Goal: Task Accomplishment & Management: Manage account settings

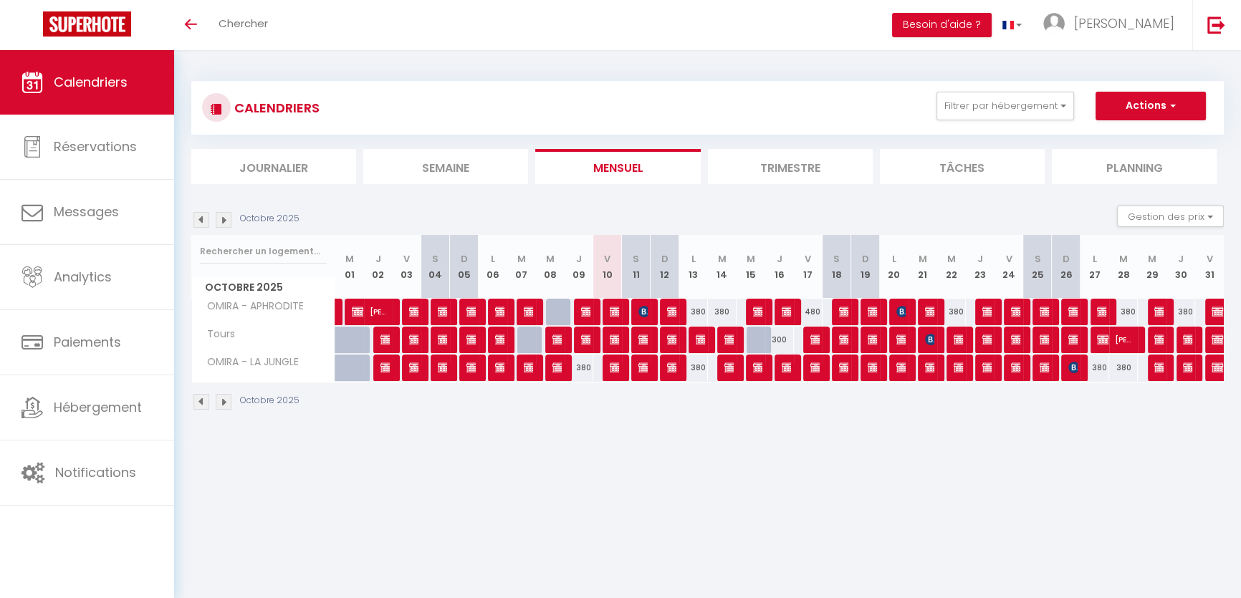
click at [221, 217] on img at bounding box center [224, 220] width 16 height 16
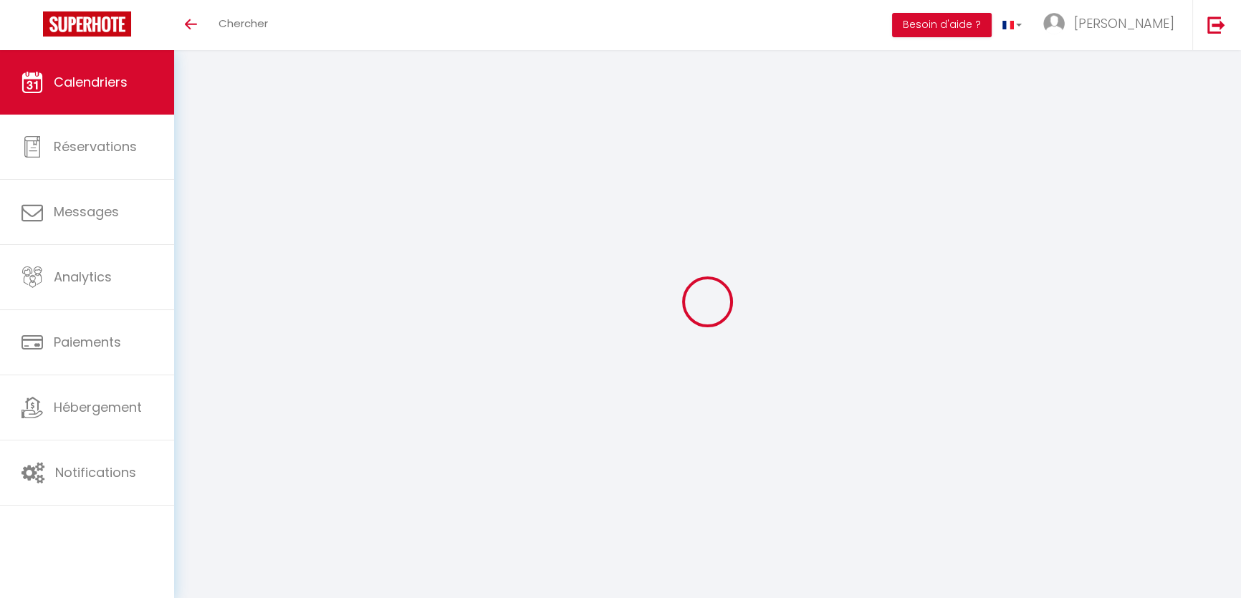
select select
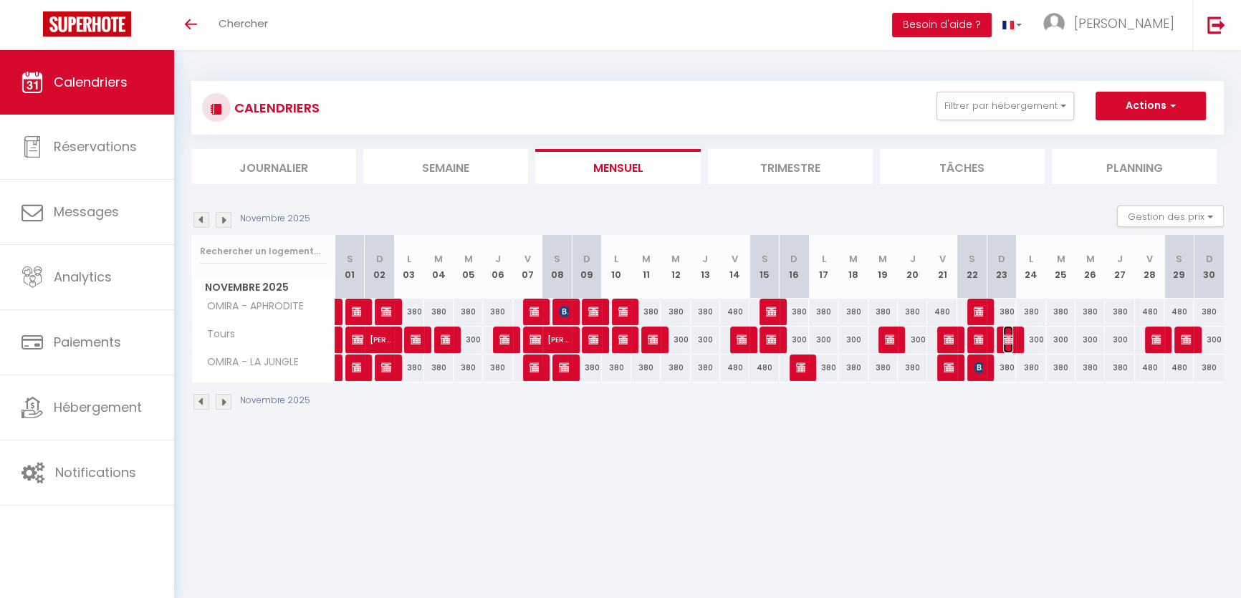
click at [1004, 339] on img at bounding box center [1008, 339] width 11 height 11
select select "OK"
select select "KO"
select select "0"
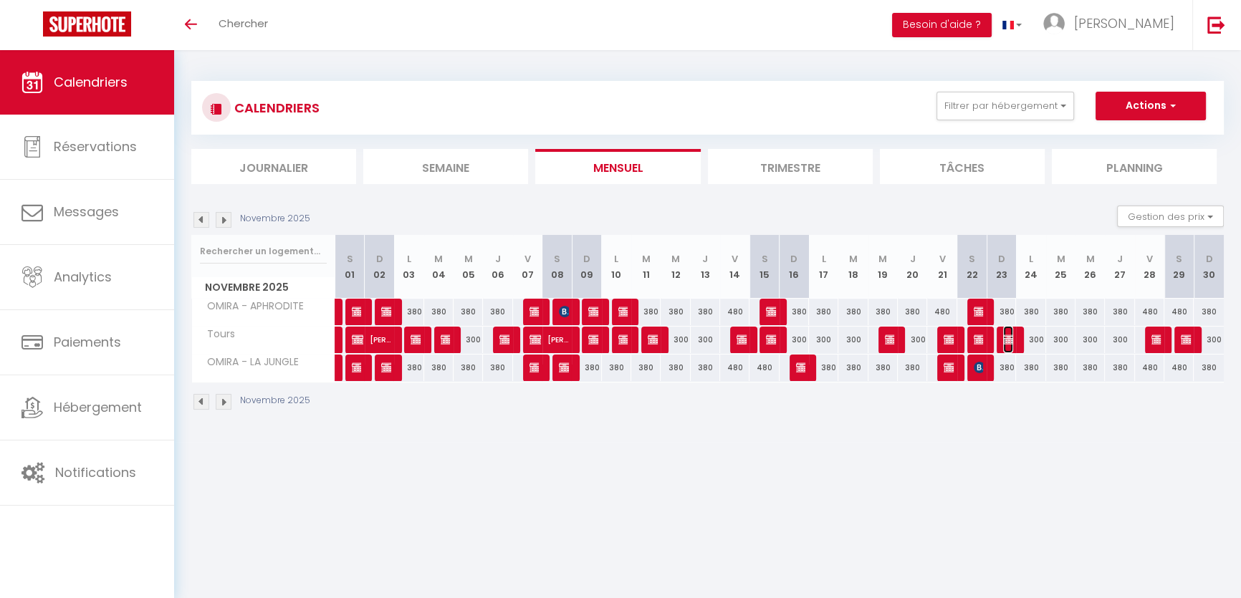
select select "1"
select select
